Goal: Book appointment/travel/reservation

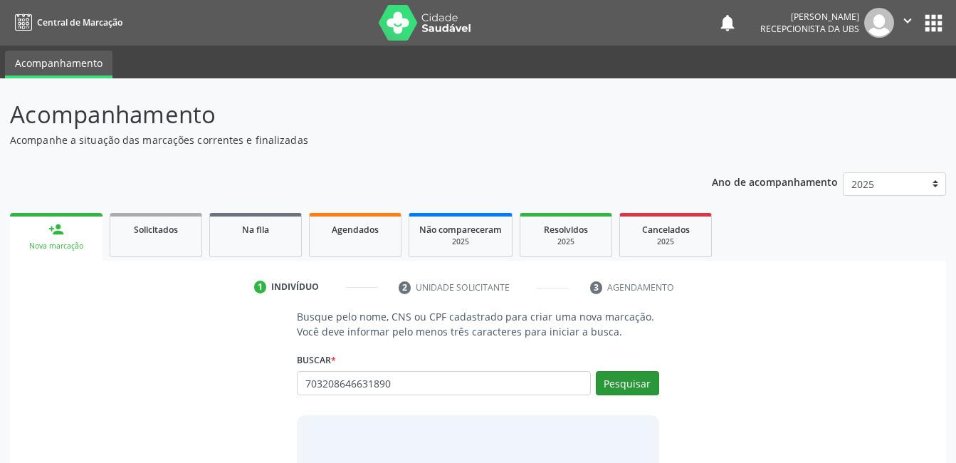
type input "703208646631890"
click at [633, 394] on button "Pesquisar" at bounding box center [627, 383] width 63 height 24
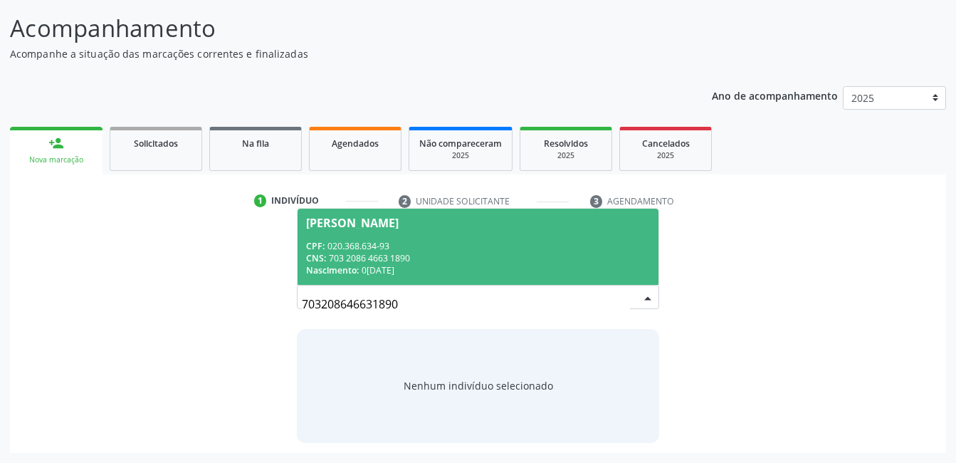
click at [461, 258] on div "CNS: 703 2086 4663 1890" at bounding box center [477, 258] width 343 height 12
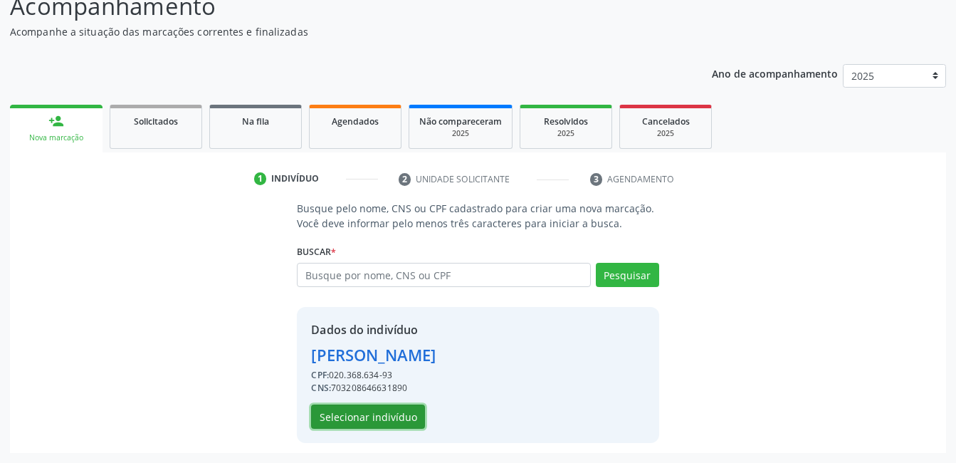
click at [389, 408] on button "Selecionar indivíduo" at bounding box center [368, 416] width 114 height 24
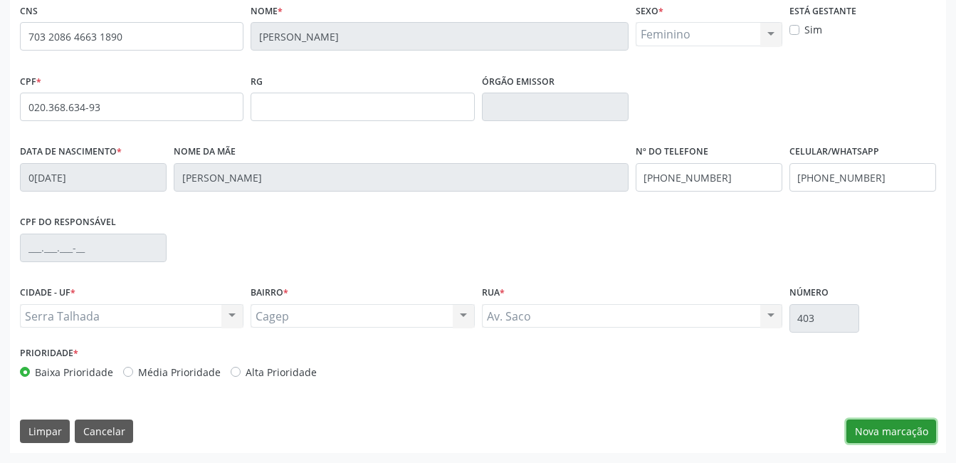
click at [930, 430] on button "Nova marcação" at bounding box center [891, 431] width 90 height 24
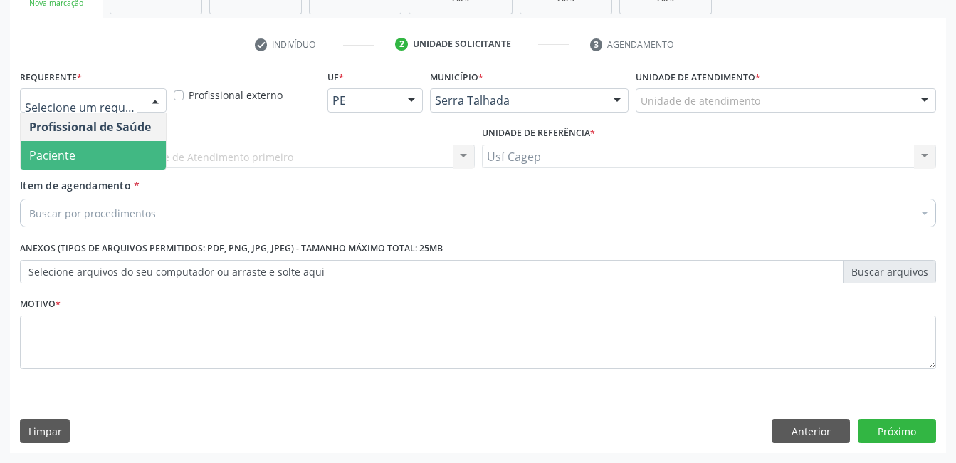
click at [117, 152] on span "Paciente" at bounding box center [93, 155] width 145 height 28
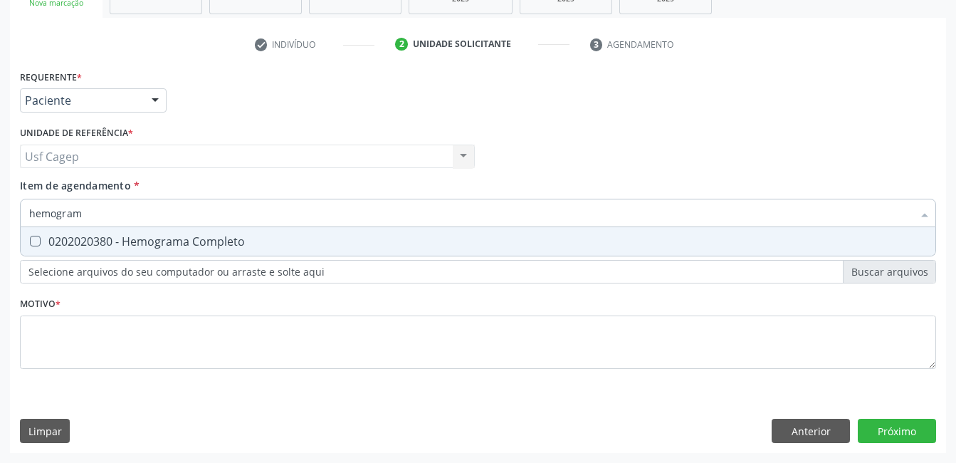
type input "hemograma"
drag, startPoint x: 137, startPoint y: 240, endPoint x: 132, endPoint y: 223, distance: 17.6
click at [137, 237] on div "0202020380 - Hemograma Completo" at bounding box center [478, 241] width 898 height 11
checkbox Completo "true"
click at [130, 214] on input "hemograma" at bounding box center [470, 213] width 883 height 28
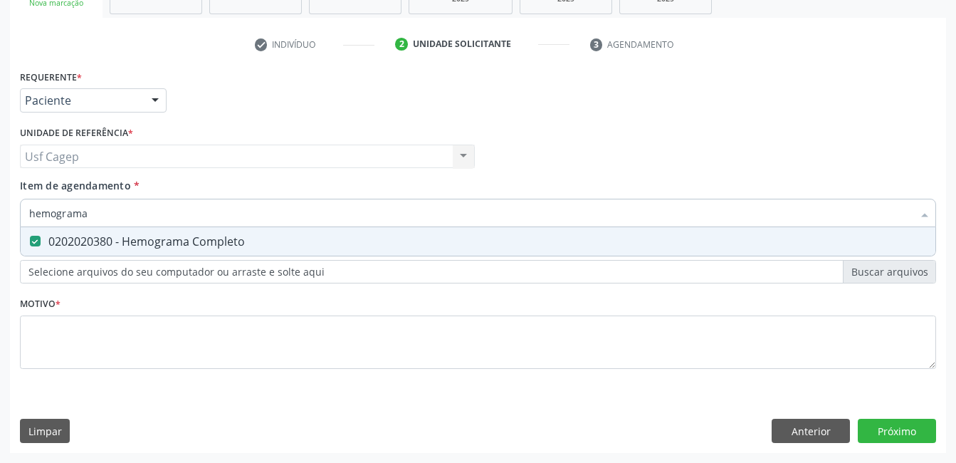
click at [130, 214] on input "hemograma" at bounding box center [470, 213] width 883 height 28
type input "g"
checkbox Completo "false"
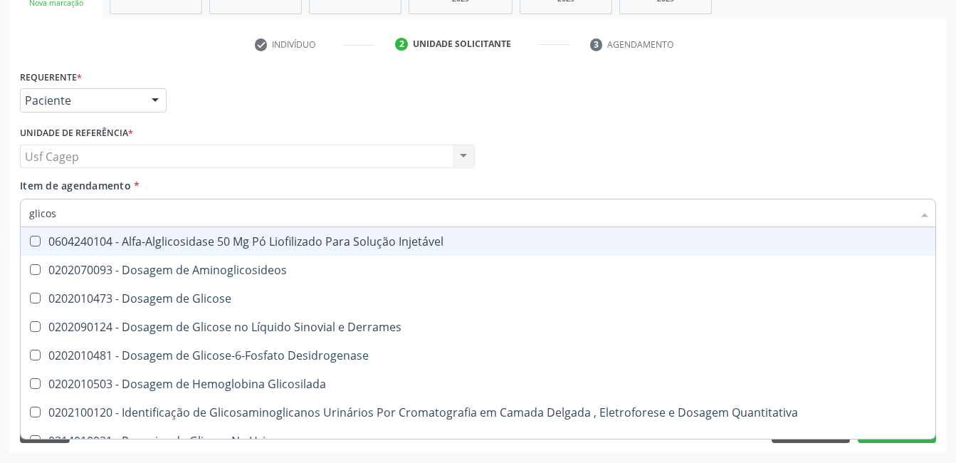
type input "glicose"
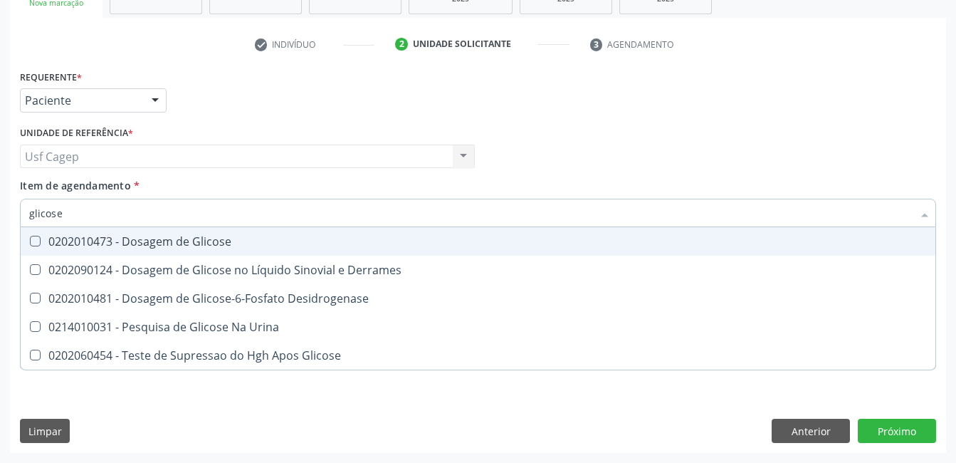
click at [135, 236] on div "0202010473 - Dosagem de Glicose" at bounding box center [478, 241] width 898 height 11
checkbox Glicose "true"
type input "glicos"
checkbox Glicose "false"
checkbox Desidrogenase "true"
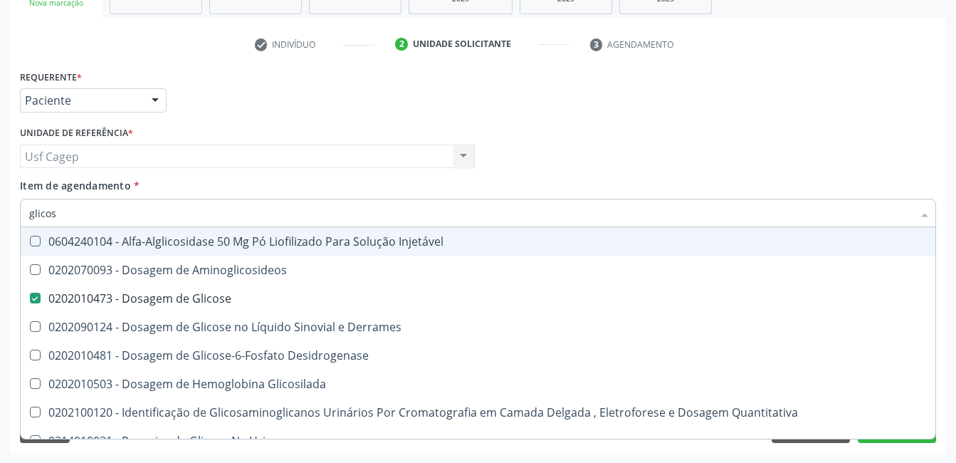
type input "glico"
checkbox Glicose "false"
checkbox Glicosilada "true"
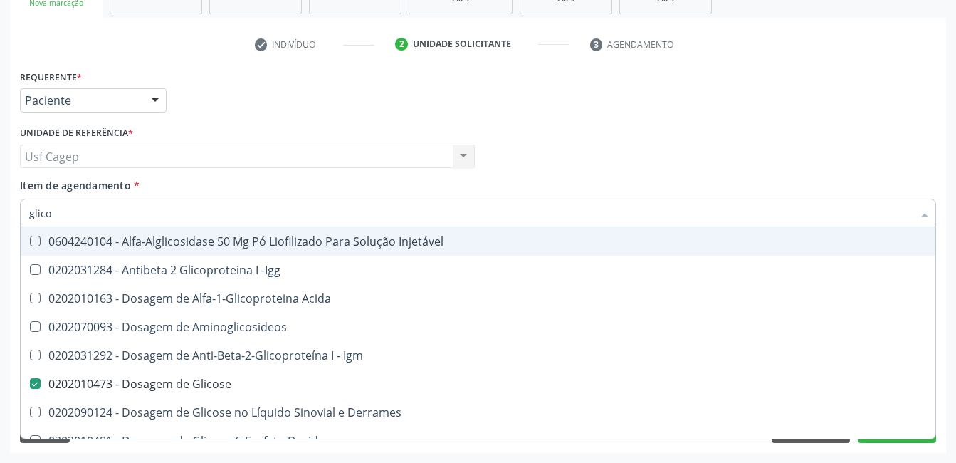
type input "glic"
checkbox Glicose "false"
checkbox Glicose "true"
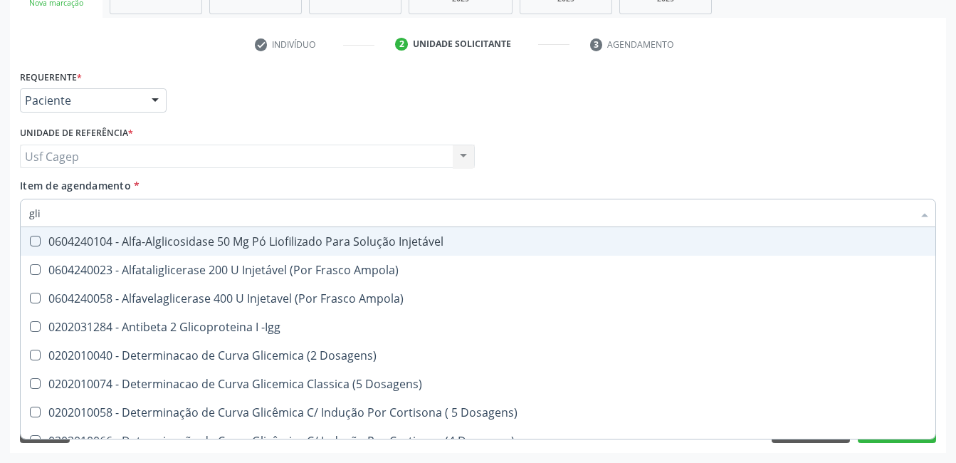
type input "gl"
checkbox Glicose "false"
checkbox Glicosilada "false"
type input "g"
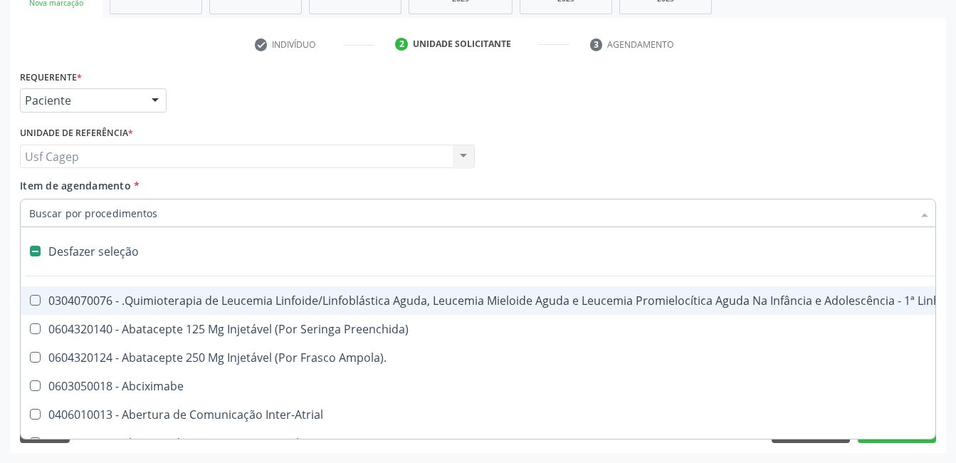
type input "h"
checkbox Queimados\) "true"
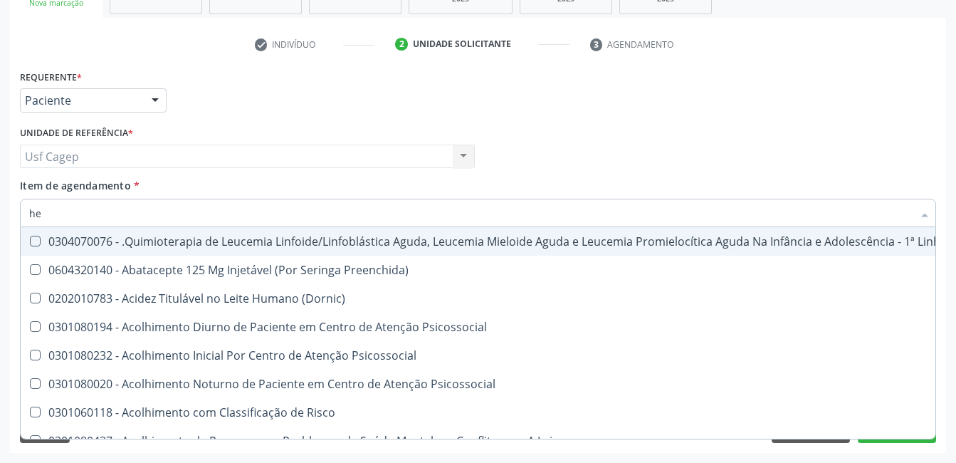
type input "hem"
checkbox Trabalho "true"
checkbox Removível "false"
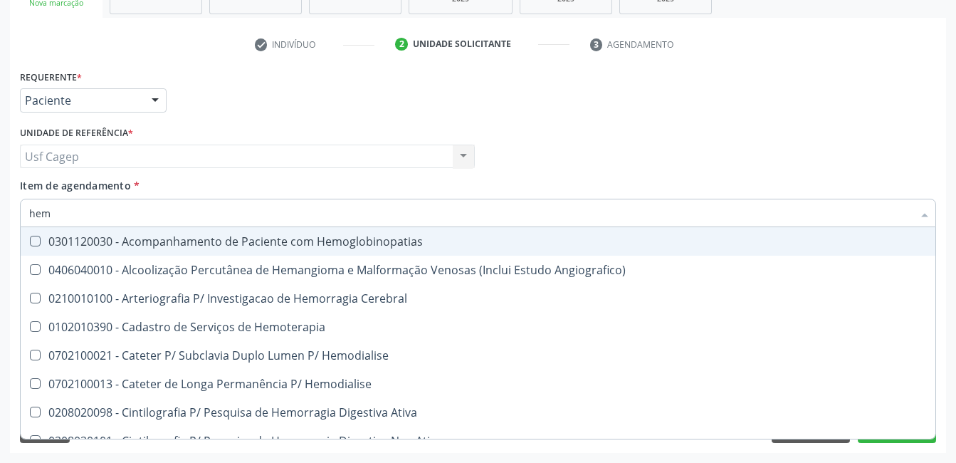
type input "hemo"
checkbox Retro-Retal "true"
checkbox Completo "false"
type input "hemog"
checkbox Monopolar "true"
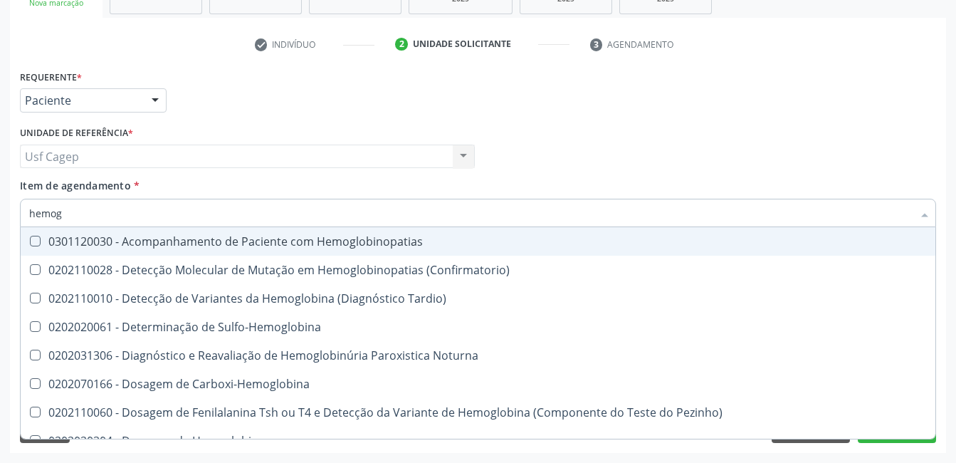
type input "hemogl"
checkbox Completo "false"
type input "hemoglobi"
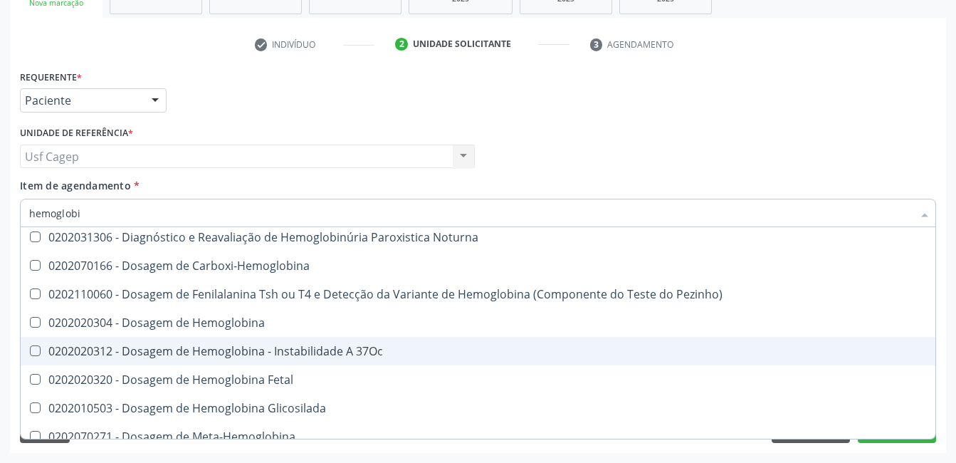
scroll to position [216, 0]
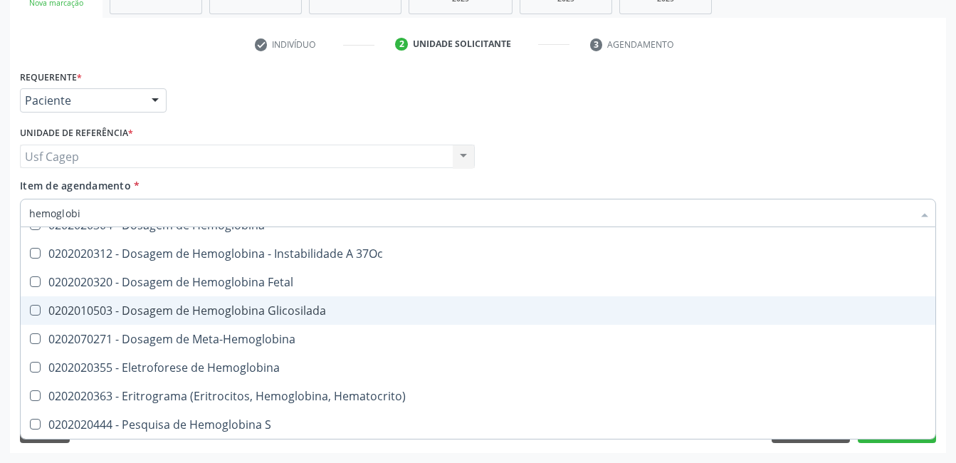
click at [241, 313] on div "0202010503 - Dosagem de Hemoglobina Glicosilada" at bounding box center [478, 310] width 898 height 11
checkbox Glicosilada "true"
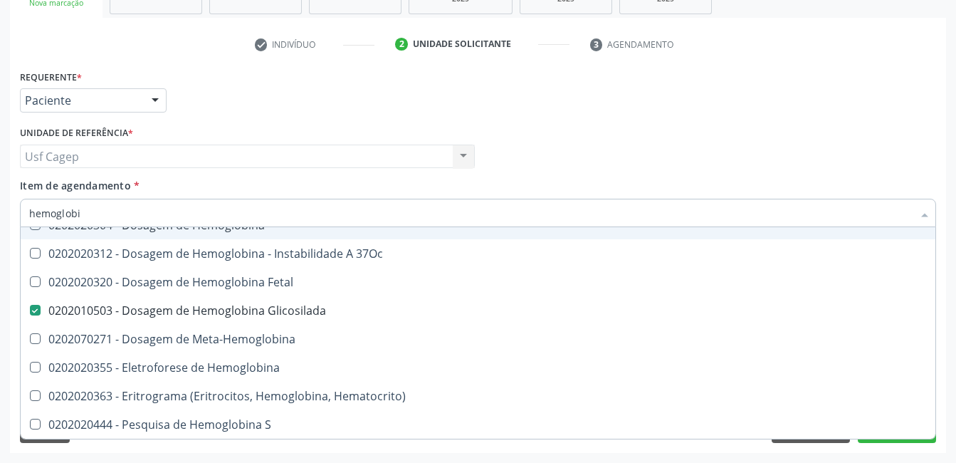
click at [220, 211] on input "hemoglobi" at bounding box center [470, 213] width 883 height 28
type input "0"
checkbox Glicosilada "false"
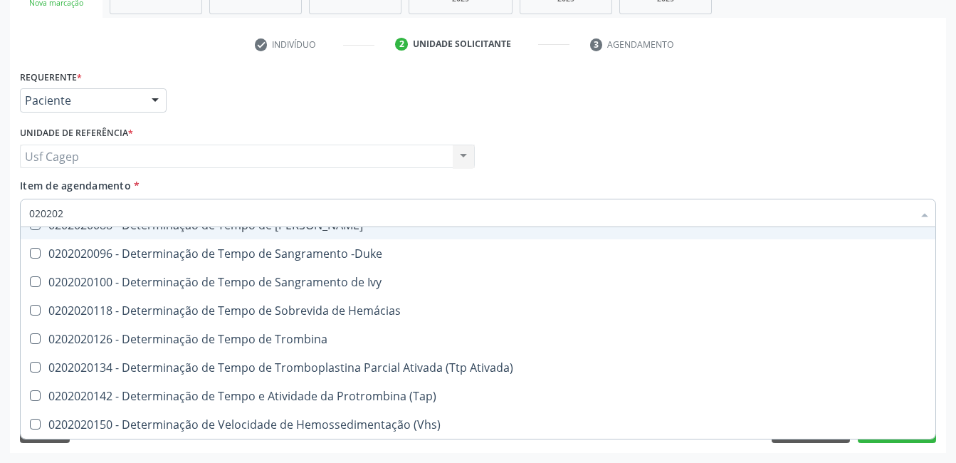
type input "0202020"
checkbox Hematocrito "true"
checkbox Completo "false"
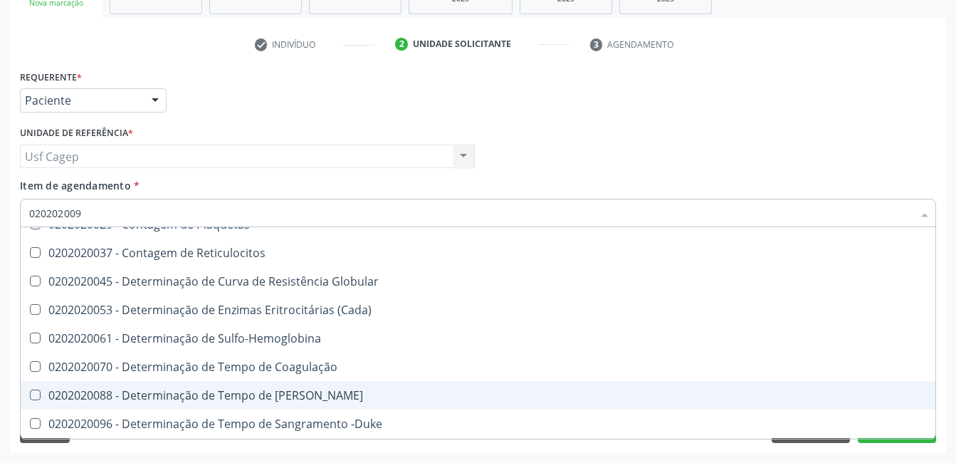
scroll to position [0, 0]
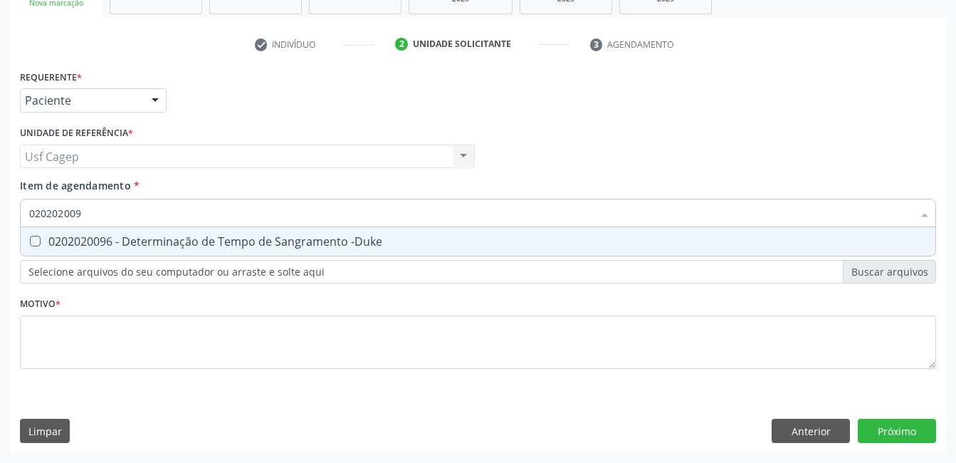
type input "0202020096"
click at [191, 231] on span "0202020096 - Determinação de Tempo de Sangramento -Duke" at bounding box center [478, 241] width 915 height 28
checkbox -Duke "true"
click at [194, 220] on input "0202020096" at bounding box center [470, 213] width 883 height 28
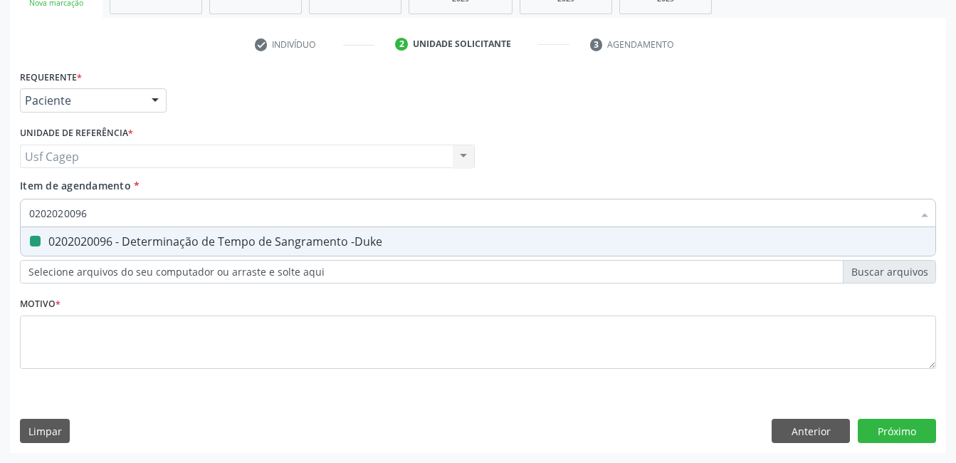
type input "0"
checkbox -Duke "false"
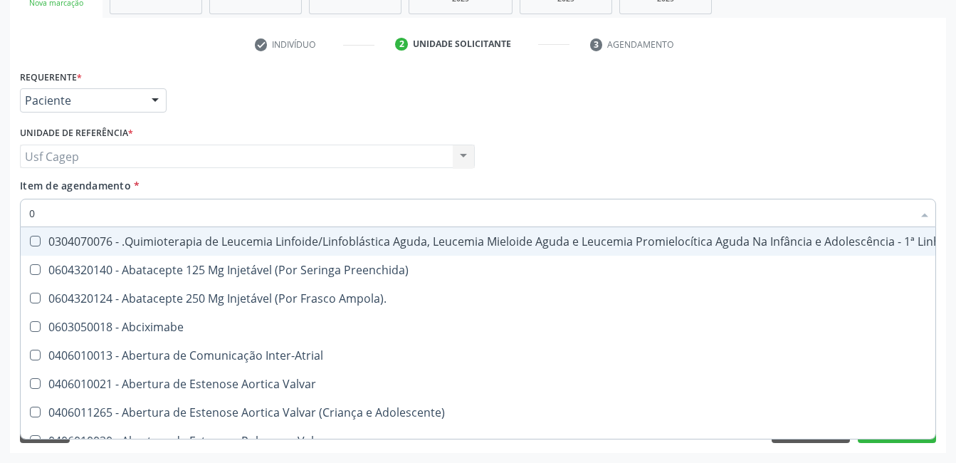
type input "02"
checkbox Doses\) "true"
checkbox Coclear "true"
checkbox Orofacial "true"
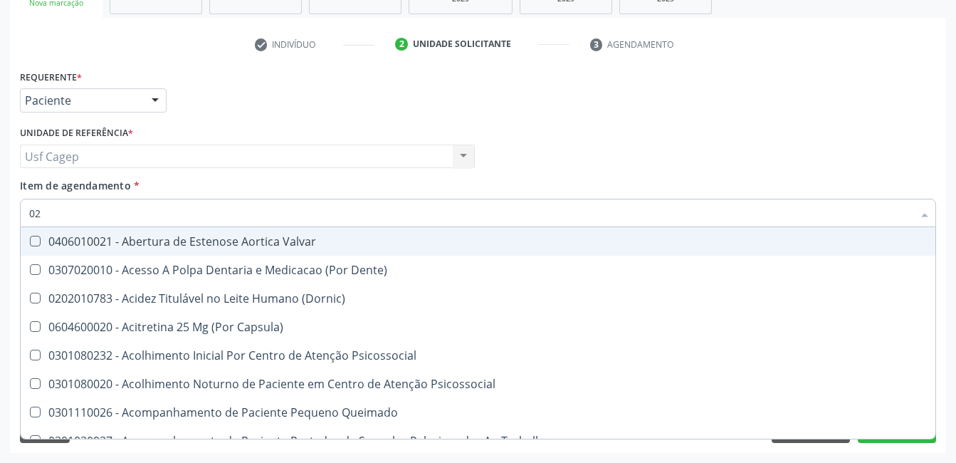
type input "020"
checkbox Comprimido\) "true"
checkbox \(Qualitativo\) "true"
checkbox Glomerular "true"
checkbox -Duke "false"
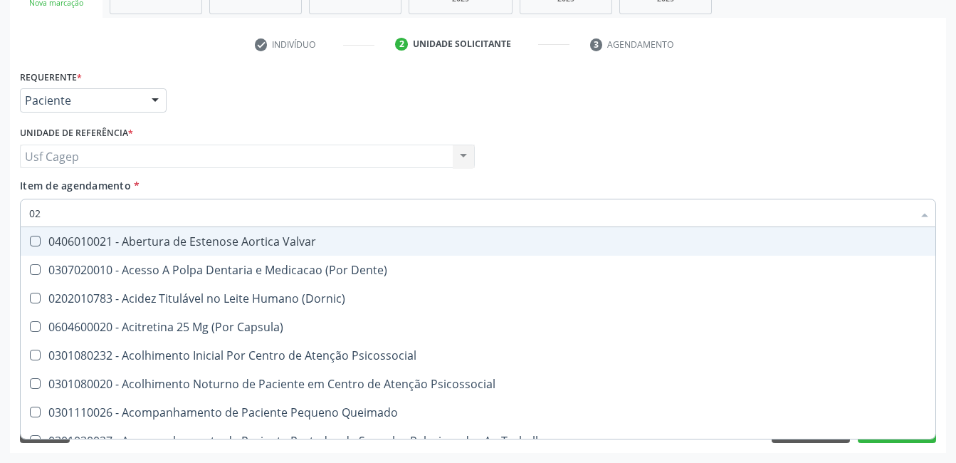
checkbox Glicose "false"
checkbox Glicosilada "false"
checkbox \(T3\) "true"
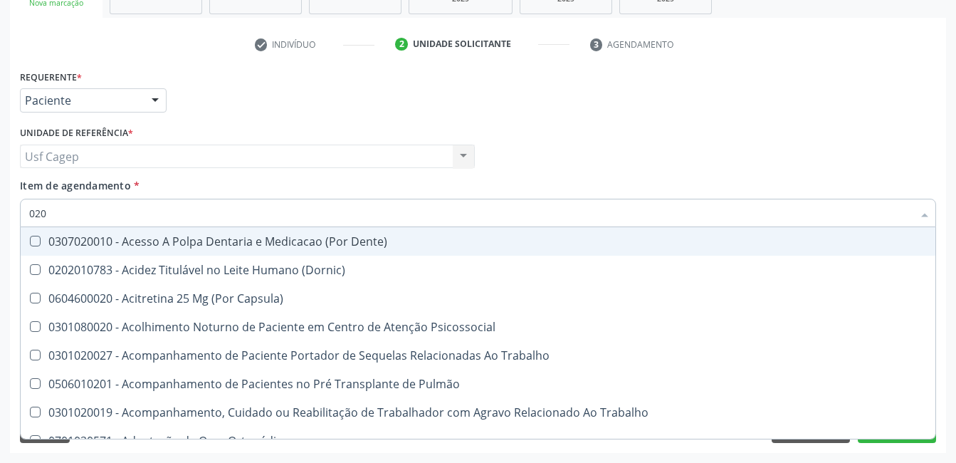
type input "0202"
checkbox Cognitivo "true"
checkbox Laser "true"
checkbox Septostomia "true"
checkbox Biologica "true"
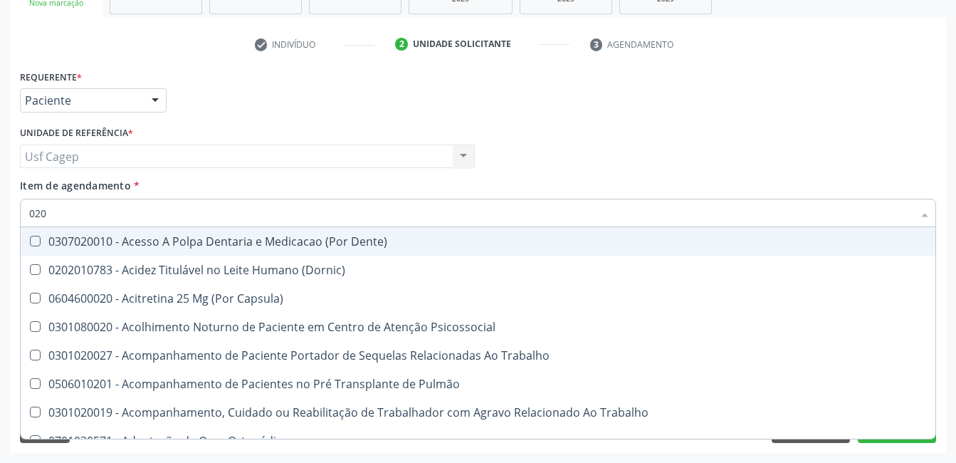
checkbox -Duke "false"
checkbox Glicose "false"
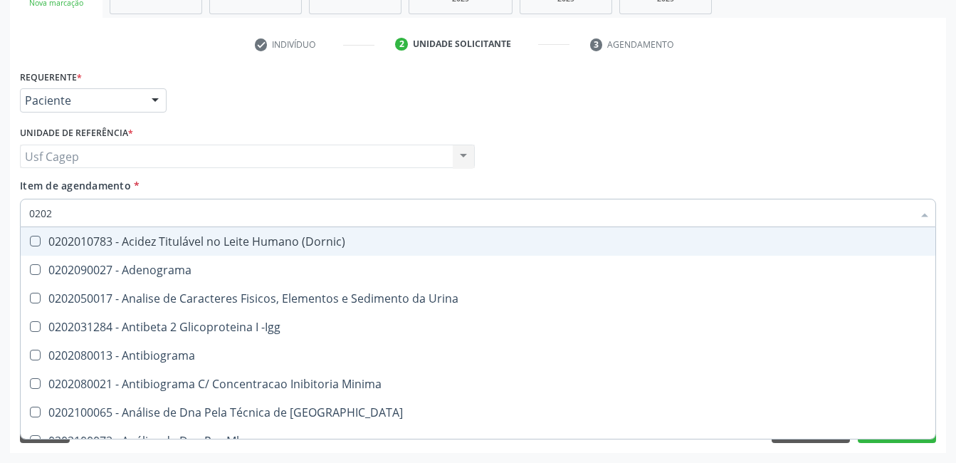
type input "02020"
checkbox Ordenhado "true"
checkbox -Duke "false"
checkbox Xi "true"
checkbox Fibrinogenio "true"
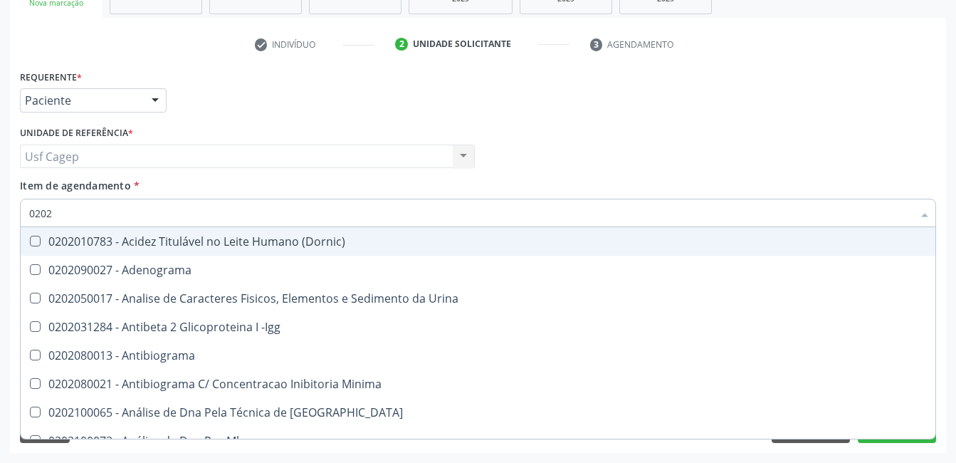
checkbox Glicose "false"
checkbox Glicosilada "false"
checkbox Zinco "true"
checkbox Completo "false"
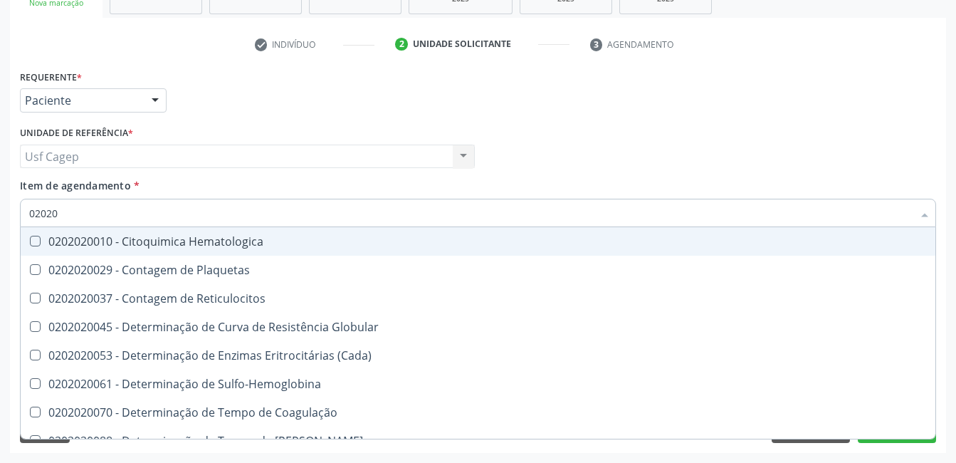
type input "020202"
checkbox -Duke "true"
checkbox Completo "true"
type input "0202020"
checkbox Hematocrito "true"
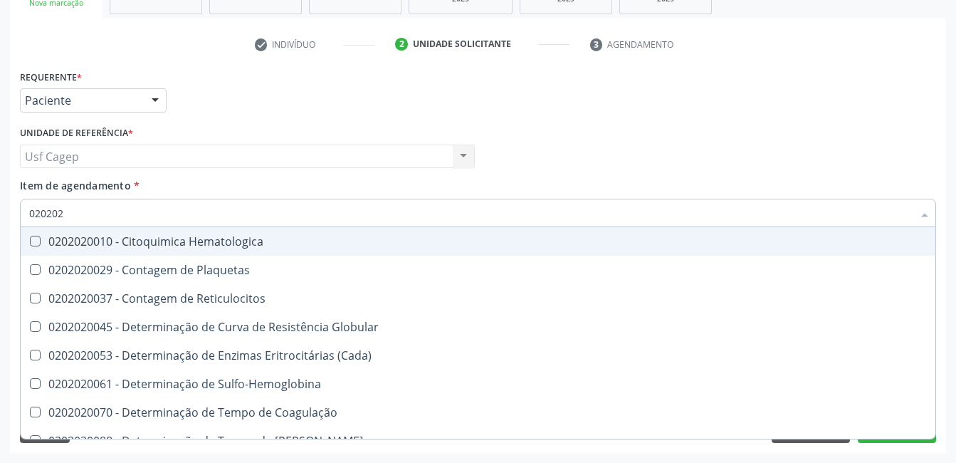
checkbox Completo "false"
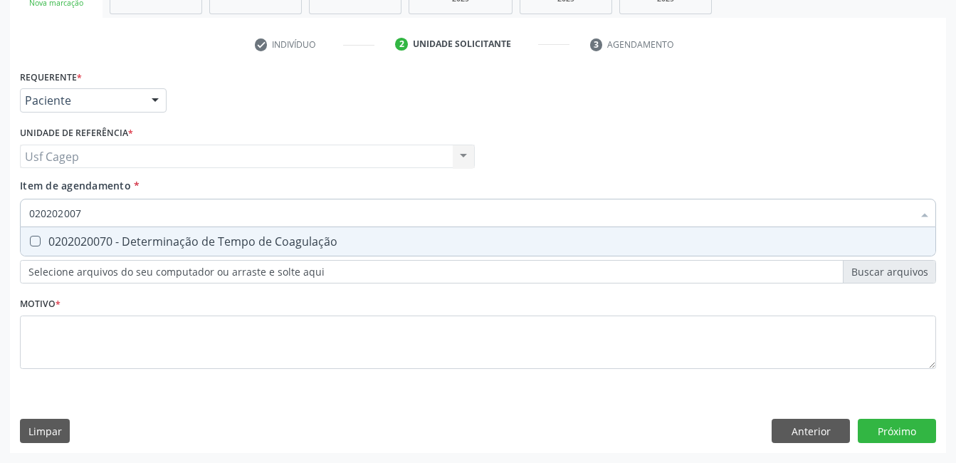
type input "0202020070"
drag, startPoint x: 182, startPoint y: 240, endPoint x: 186, endPoint y: 221, distance: 19.0
click at [183, 239] on div "0202020070 - Determinação de Tempo de Coagulação" at bounding box center [478, 241] width 898 height 11
checkbox Coagulação "true"
click at [186, 221] on input "0202020070" at bounding box center [470, 213] width 883 height 28
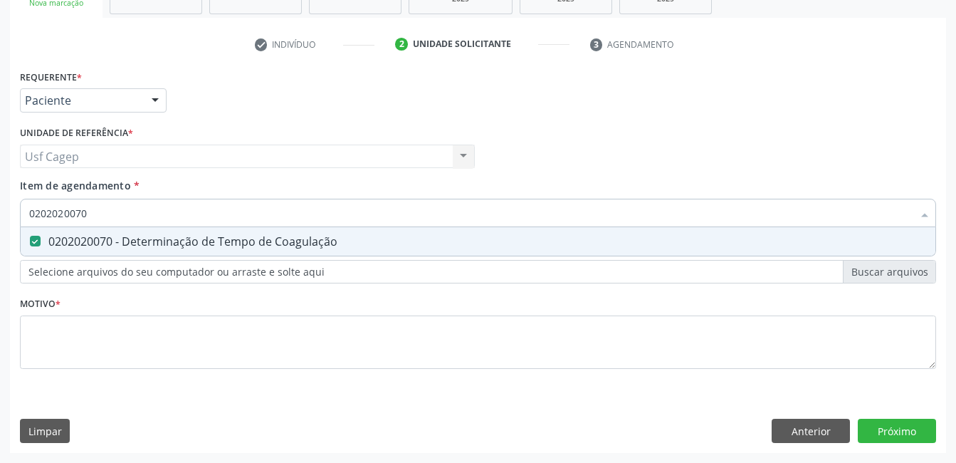
click at [185, 221] on input "0202020070" at bounding box center [470, 213] width 883 height 28
type input "0"
checkbox Coagulação "false"
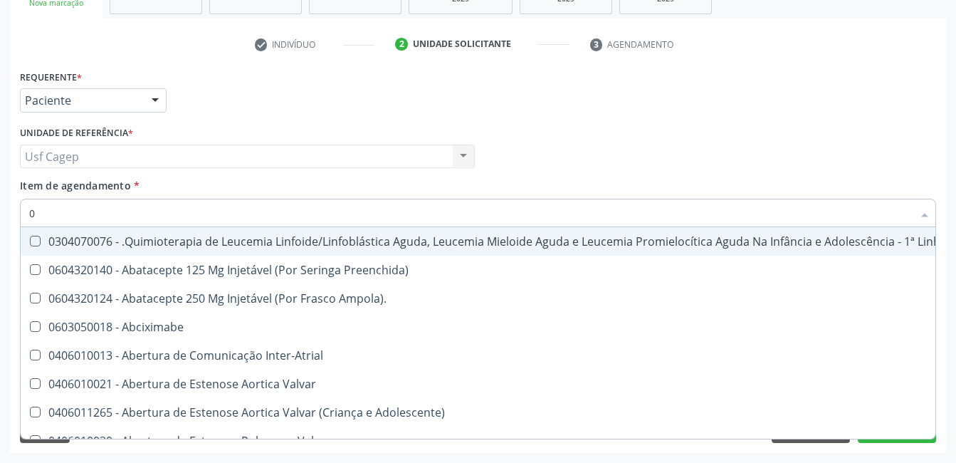
type input "02"
checkbox Inalante\) "true"
checkbox Doses\) "true"
checkbox Coclear "true"
checkbox Orofacial "true"
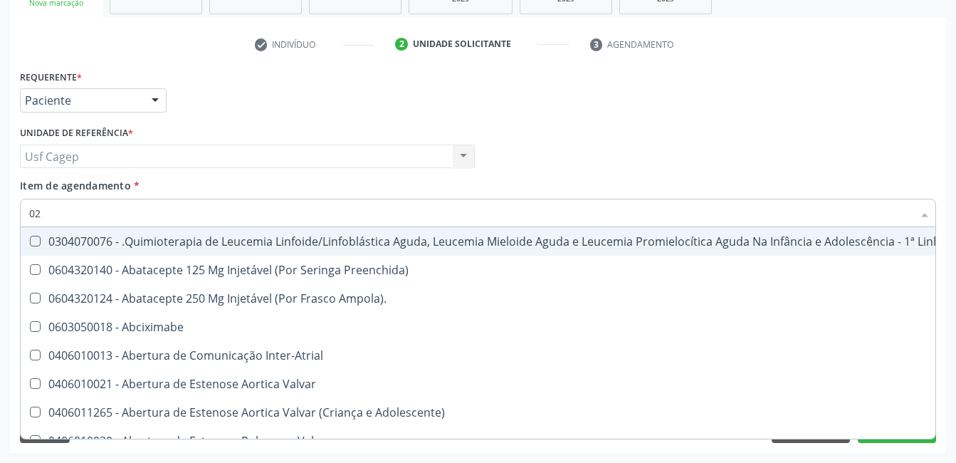
type input "020"
checkbox Trabalhador "true"
checkbox População "true"
checkbox Transplantado "true"
checkbox Linha "true"
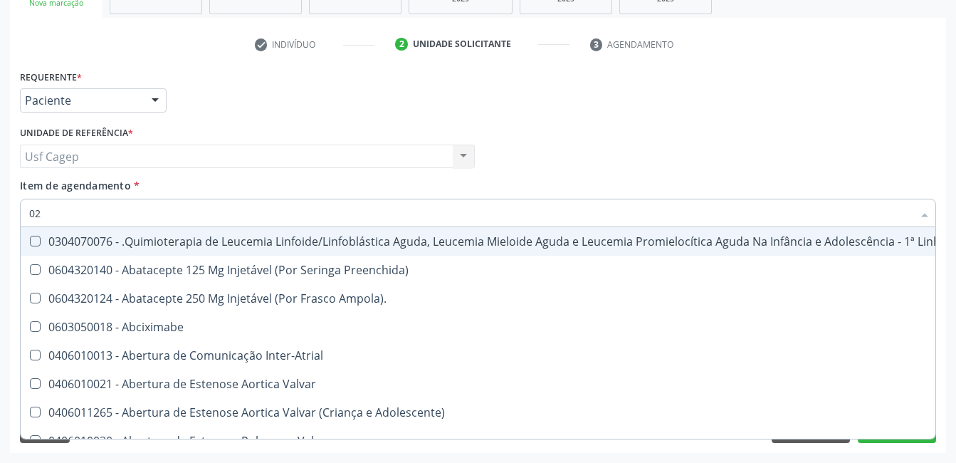
checkbox Inalante\) "false"
checkbox Doses\) "false"
checkbox Coclear "false"
checkbox Orofacial "false"
checkbox Per-Operatoria "true"
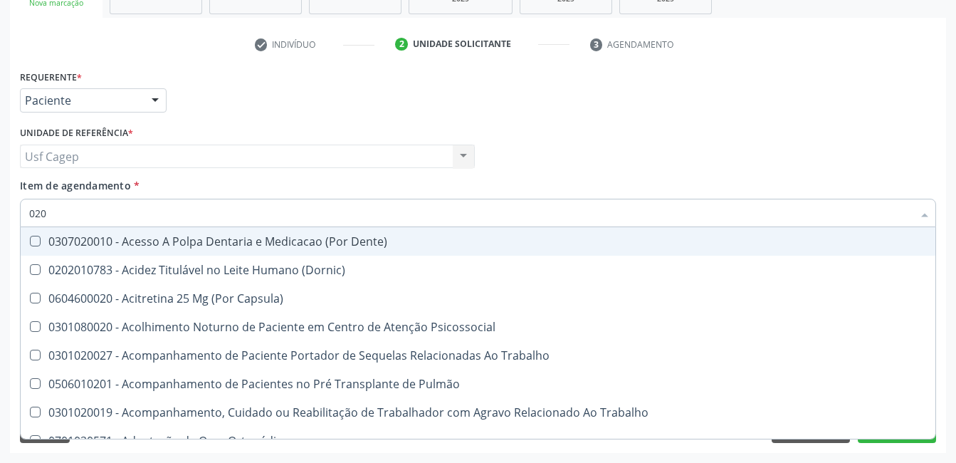
type input "0202"
checkbox Motor "true"
checkbox Cognitivo "true"
checkbox Laser "true"
checkbox Septostomia "true"
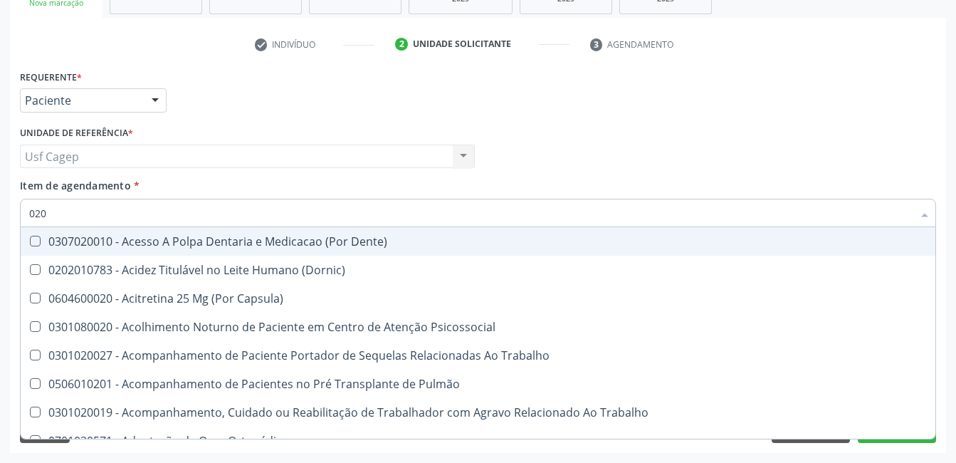
checkbox Biologica "true"
checkbox Coagulação "false"
checkbox -Duke "false"
checkbox Glicose "false"
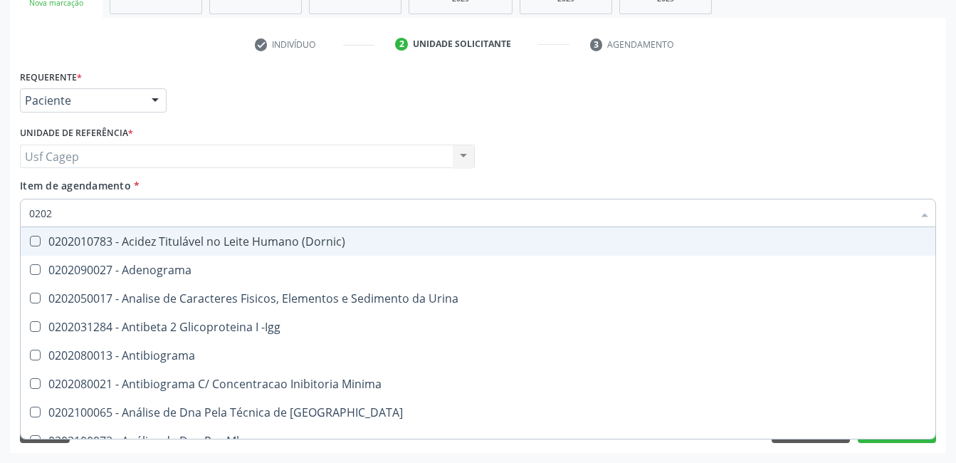
type input "02020"
checkbox Reativa "true"
checkbox Ordenhado "true"
checkbox Coagulação "false"
checkbox -Duke "false"
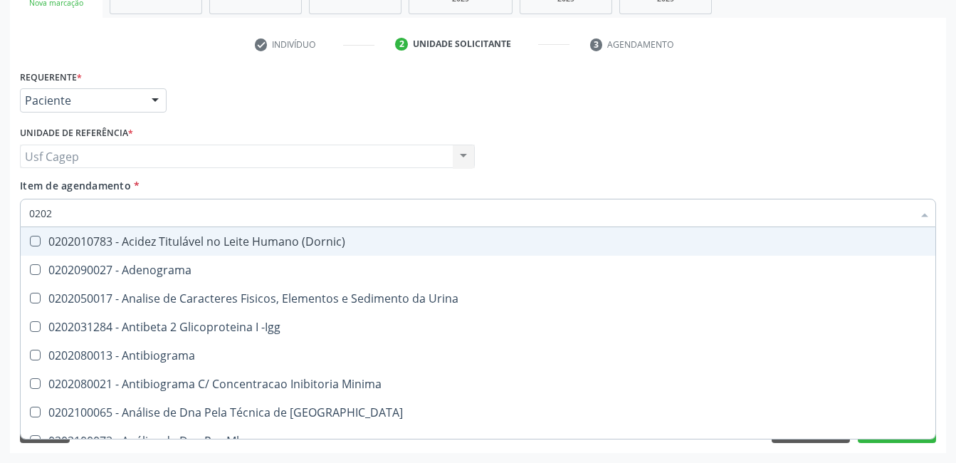
checkbox Xi "true"
checkbox Fibrinogenio "true"
checkbox Glicose "false"
checkbox Glicosilada "false"
checkbox Zinco "true"
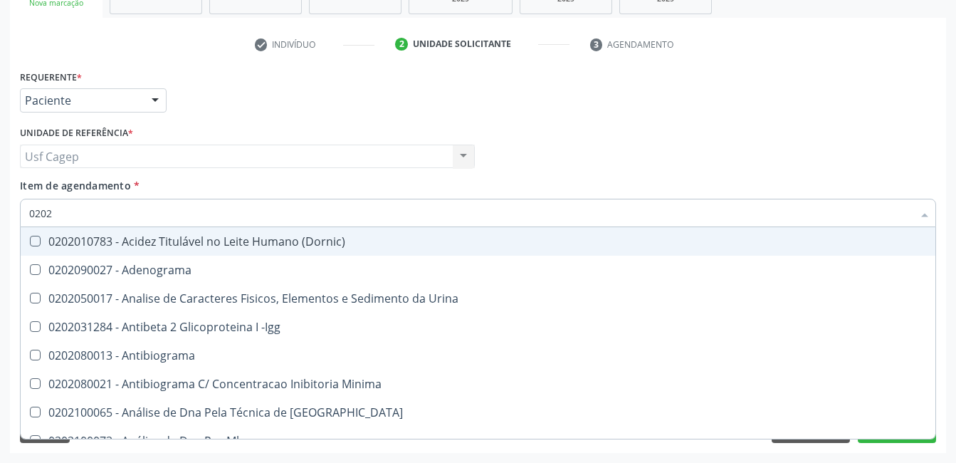
checkbox Completo "false"
type input "020202"
checkbox Ativado "true"
checkbox Clínico "true"
checkbox Molecular "true"
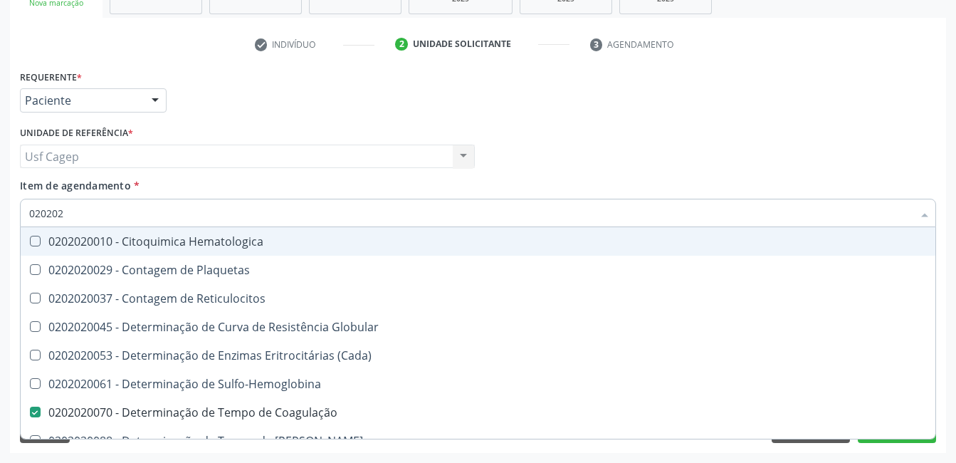
type input "0202020"
checkbox Hematocrito "true"
checkbox Completo "false"
type input "02020201"
checkbox Coagulação "false"
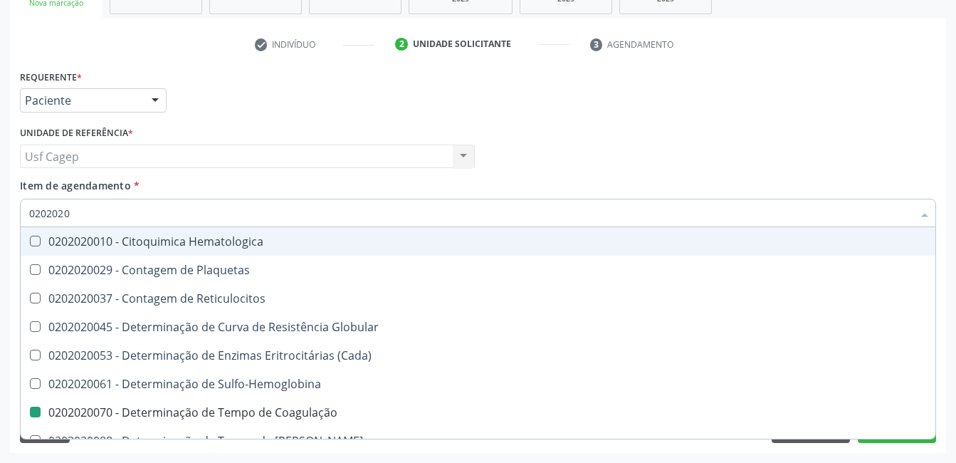
checkbox -Duke "false"
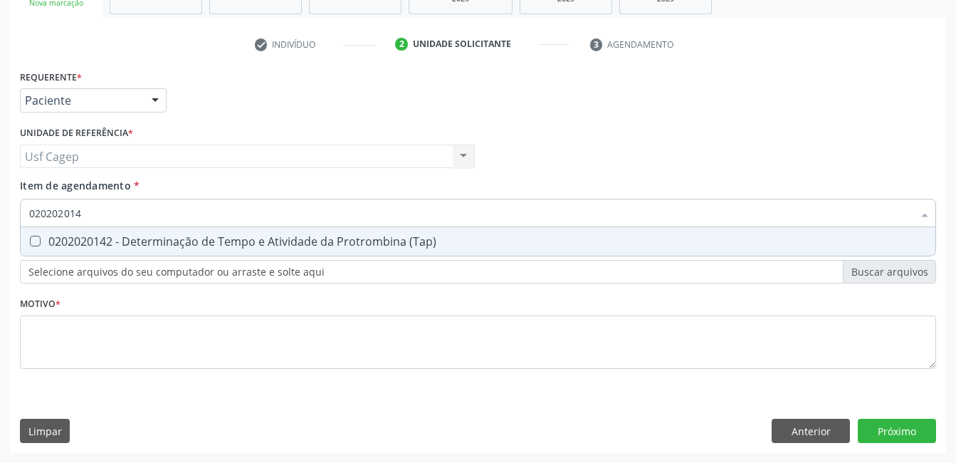
type input "0202020142"
click at [241, 236] on div "0202020142 - Determinação de Tempo e Atividade da Protrombina (Tap)" at bounding box center [478, 241] width 898 height 11
checkbox \(Tap\) "true"
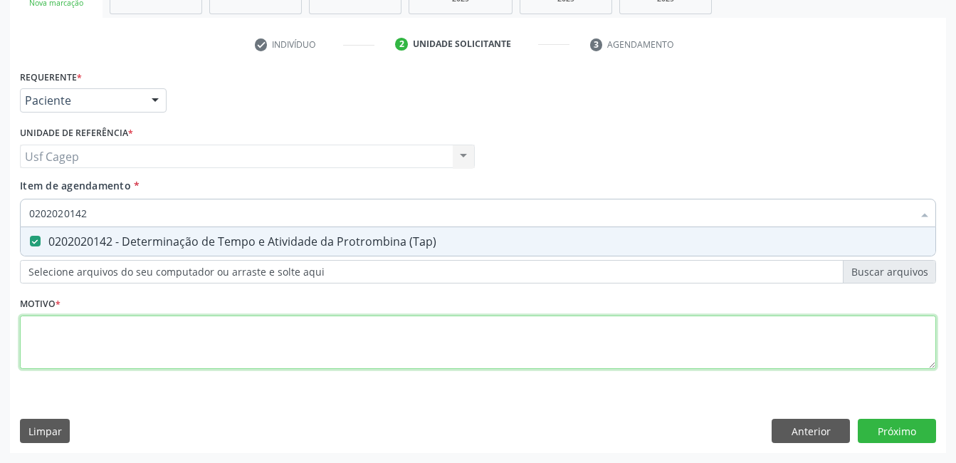
click at [211, 336] on div "Requerente * Paciente Profissional de Saúde Paciente Nenhum resultado encontrad…" at bounding box center [478, 227] width 916 height 322
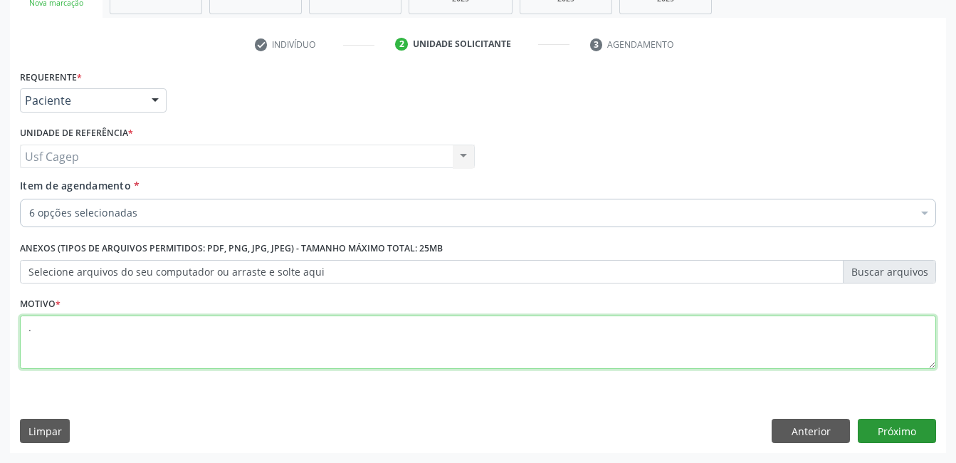
type textarea "."
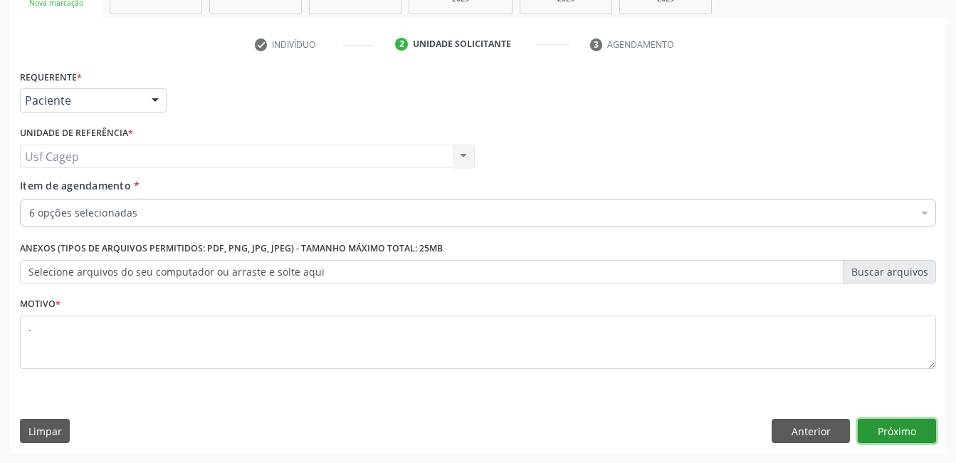
click at [874, 432] on button "Próximo" at bounding box center [897, 431] width 78 height 24
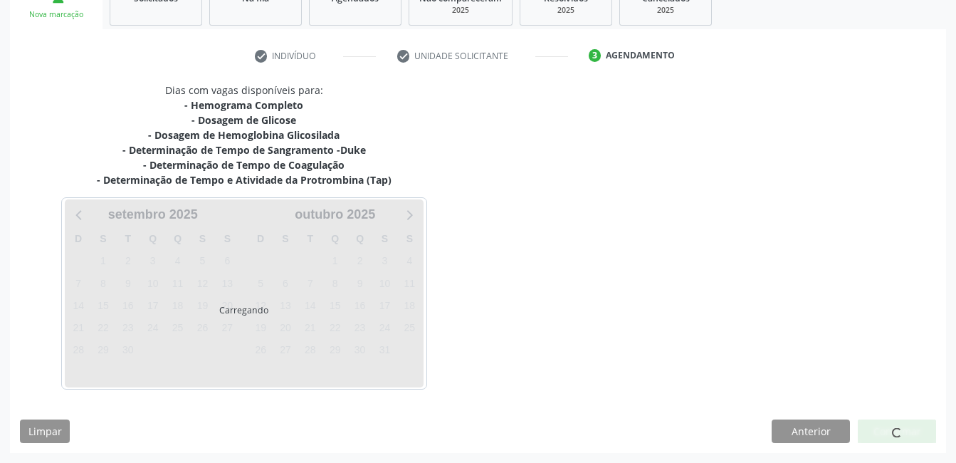
scroll to position [231, 0]
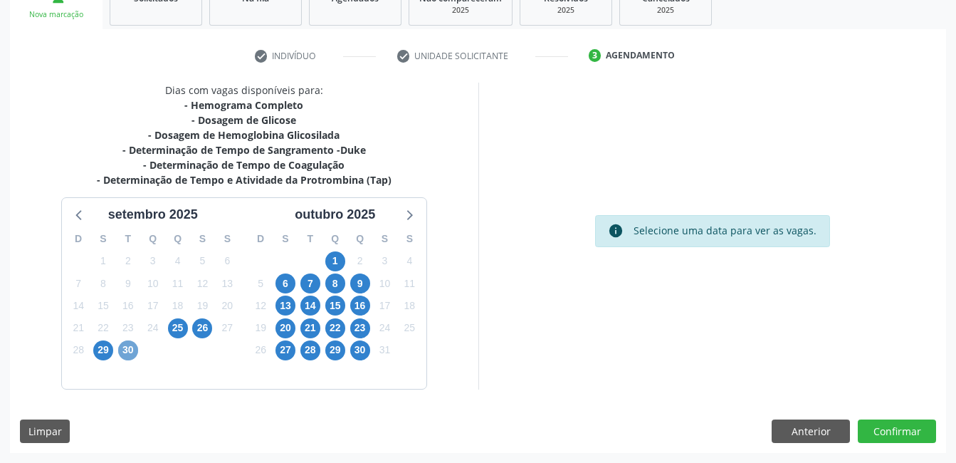
click at [125, 346] on span "30" at bounding box center [128, 350] width 20 height 20
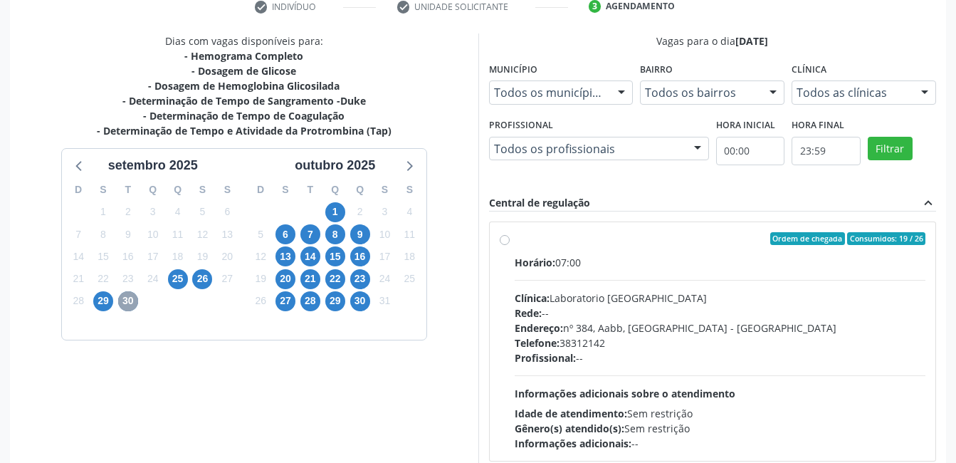
scroll to position [303, 0]
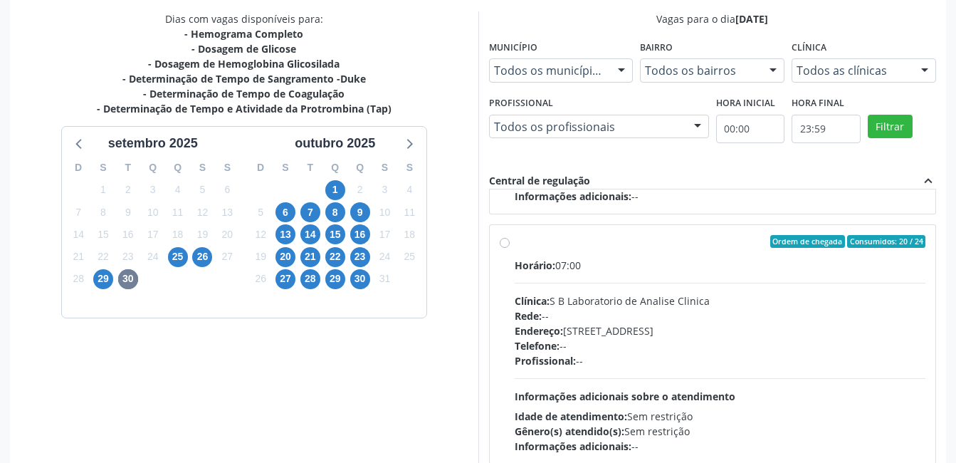
click at [820, 315] on div "Rede: --" at bounding box center [720, 315] width 411 height 15
click at [510, 248] on input "Ordem de chegada Consumidos: 20 / 24 Horário: 07:00 Clínica: S B Laboratorio de…" at bounding box center [505, 241] width 10 height 13
radio input "true"
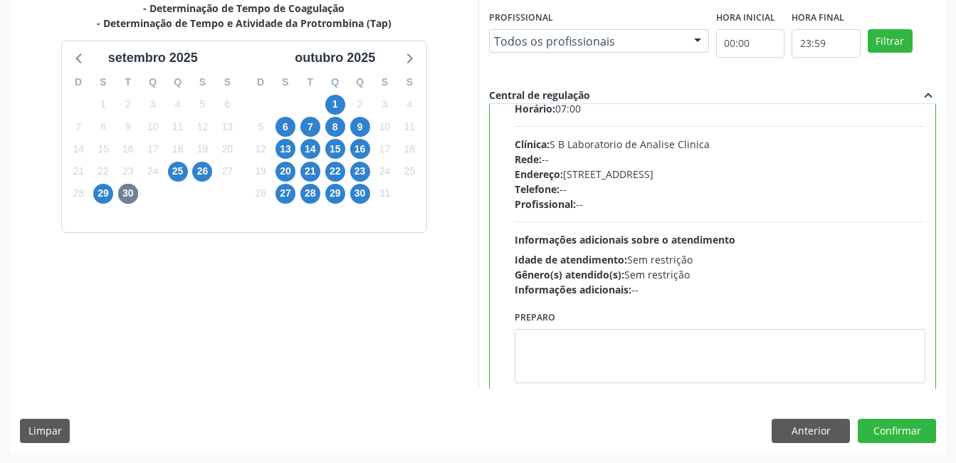
scroll to position [570, 0]
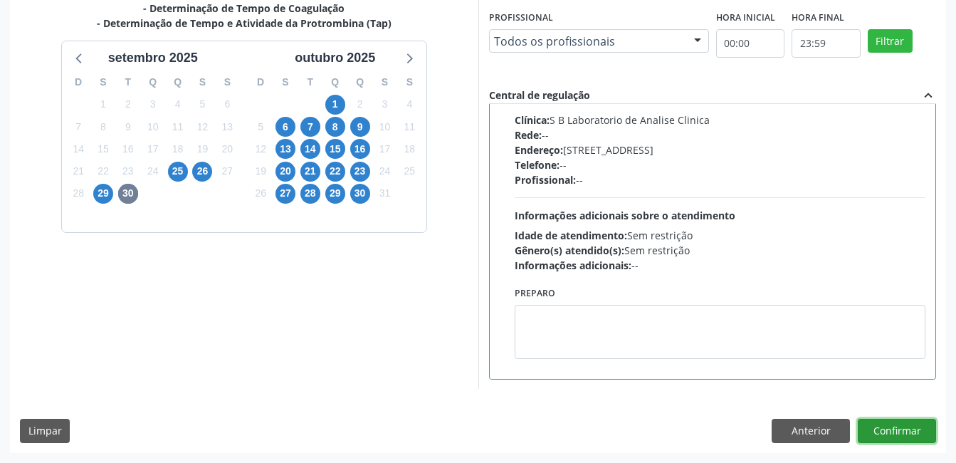
click at [908, 435] on button "Confirmar" at bounding box center [897, 431] width 78 height 24
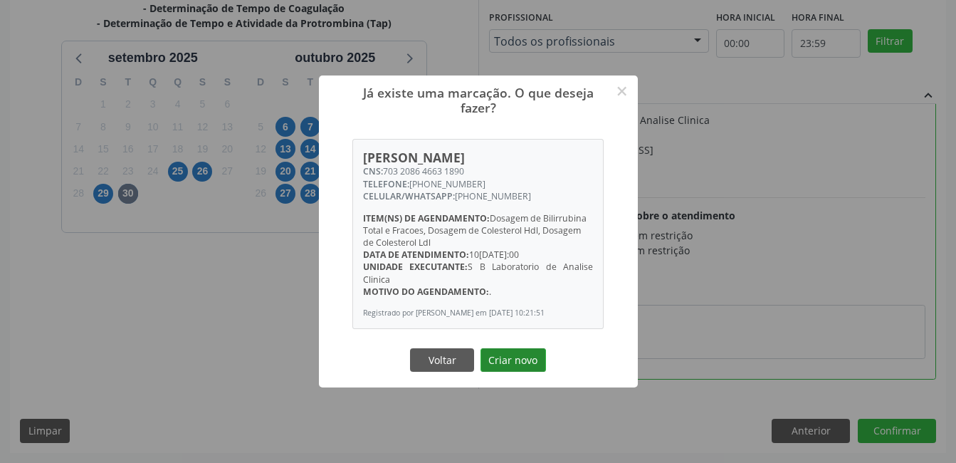
click at [520, 359] on button "Criar novo" at bounding box center [513, 360] width 65 height 24
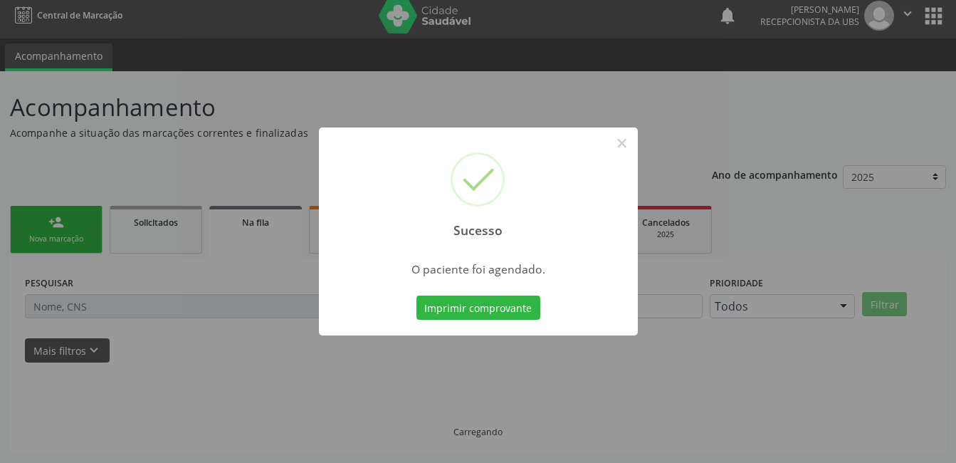
scroll to position [7, 0]
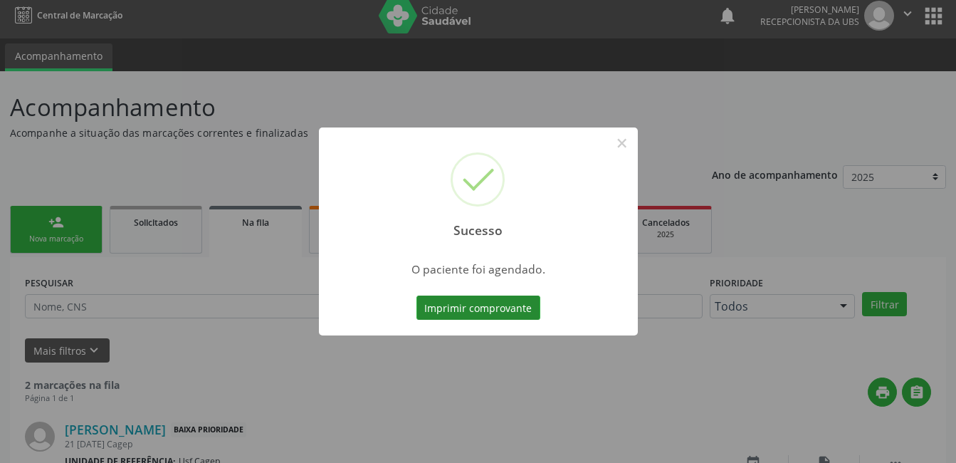
click at [500, 308] on button "Imprimir comprovante" at bounding box center [478, 307] width 124 height 24
